Goal: Task Accomplishment & Management: Use online tool/utility

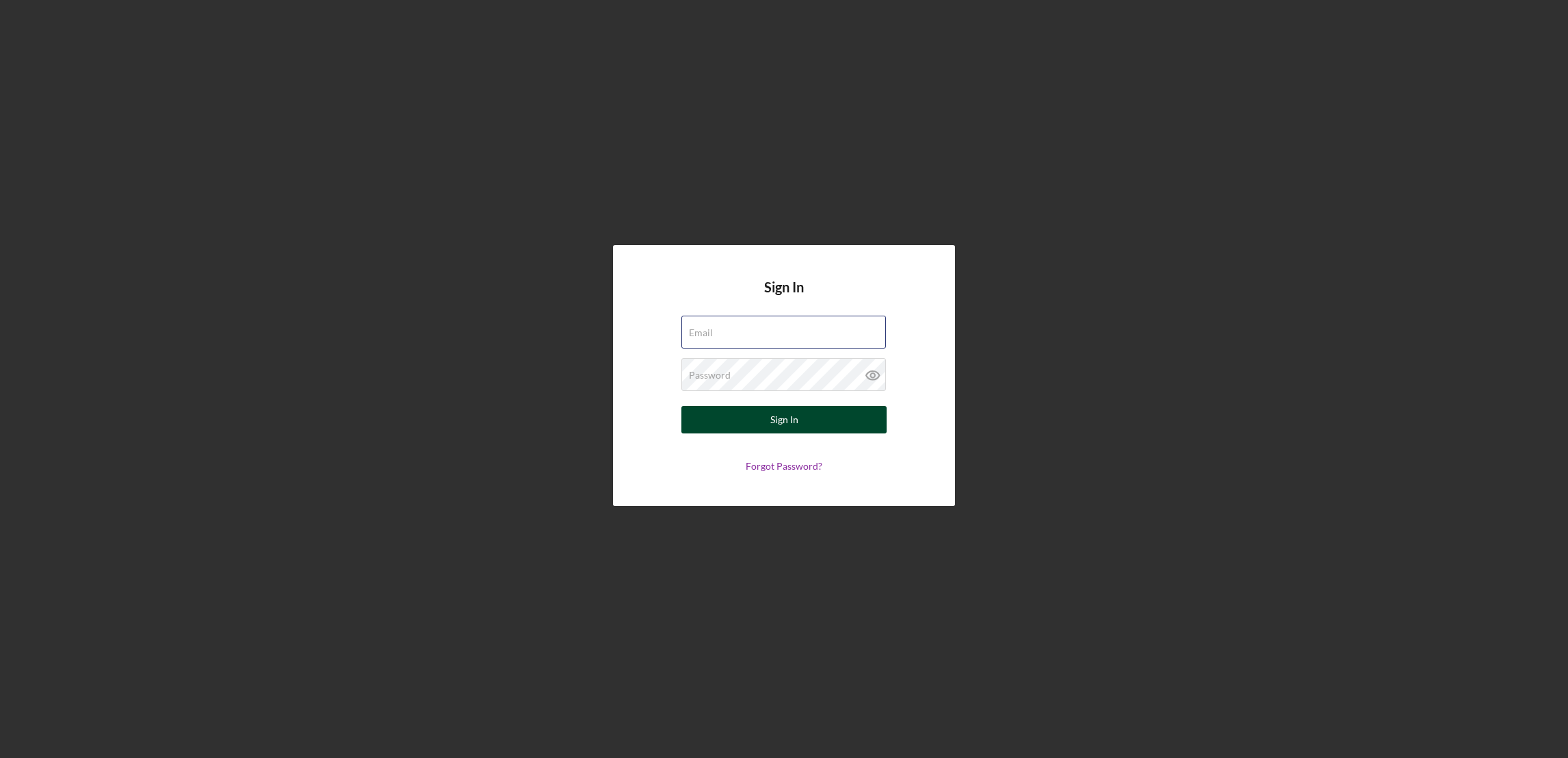
type input "[EMAIL_ADDRESS][DOMAIN_NAME]"
click at [781, 420] on div "Sign In" at bounding box center [784, 419] width 28 height 27
